Goal: Find specific page/section: Find specific page/section

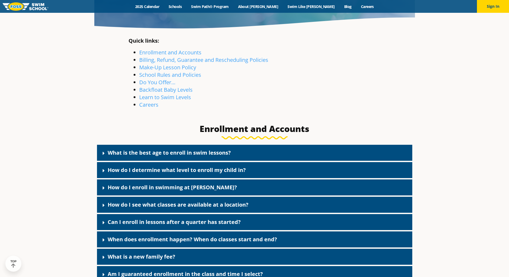
scroll to position [160, 0]
click at [139, 71] on link "Make-Up Lesson Policy" at bounding box center [167, 67] width 57 height 7
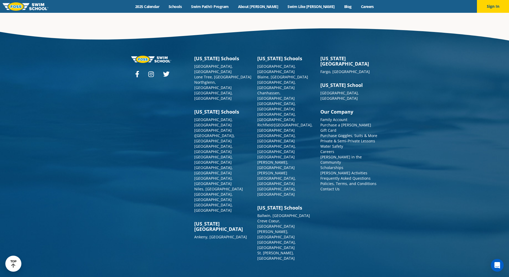
scroll to position [24502, 0]
click at [26, 7] on img at bounding box center [26, 6] width 46 height 8
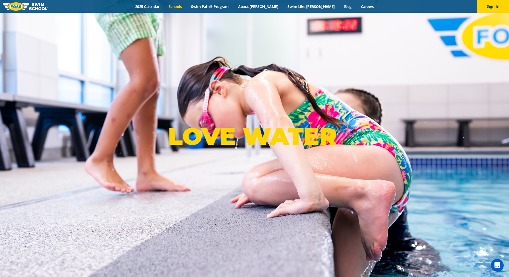
click at [186, 7] on link "Schools" at bounding box center [175, 6] width 22 height 5
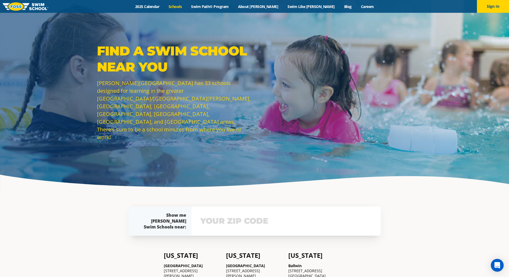
click at [248, 221] on input "text" at bounding box center [286, 221] width 174 height 15
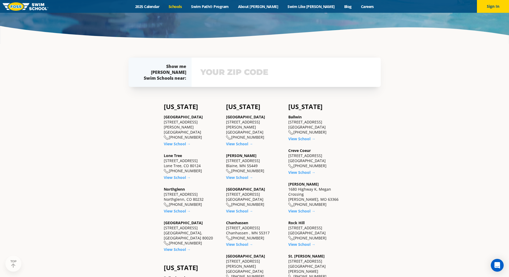
scroll to position [181, 0]
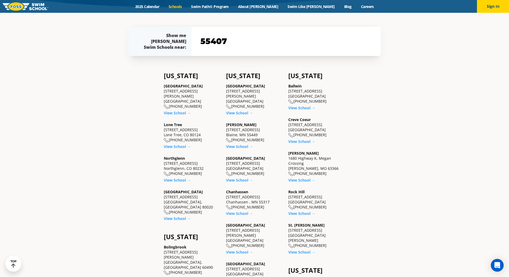
type input "55407"
